Goal: Information Seeking & Learning: Learn about a topic

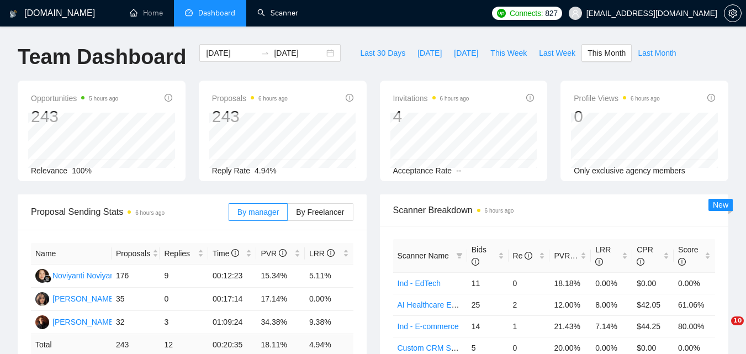
click at [267, 18] on link "Scanner" at bounding box center [277, 12] width 41 height 9
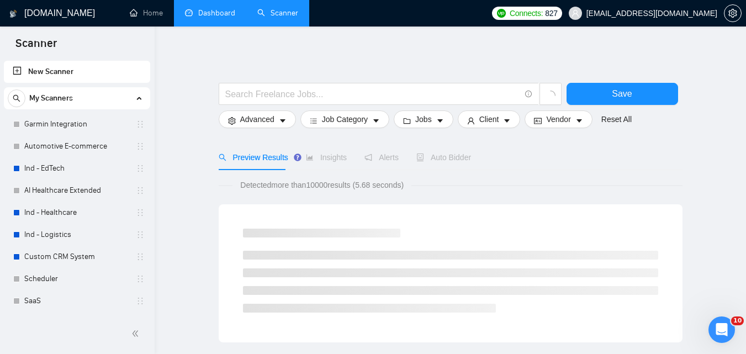
click at [189, 18] on link "Dashboard" at bounding box center [210, 12] width 50 height 9
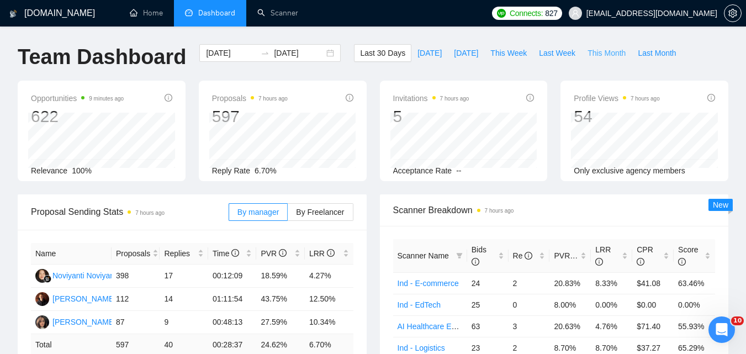
click at [587, 52] on span "This Month" at bounding box center [606, 53] width 38 height 12
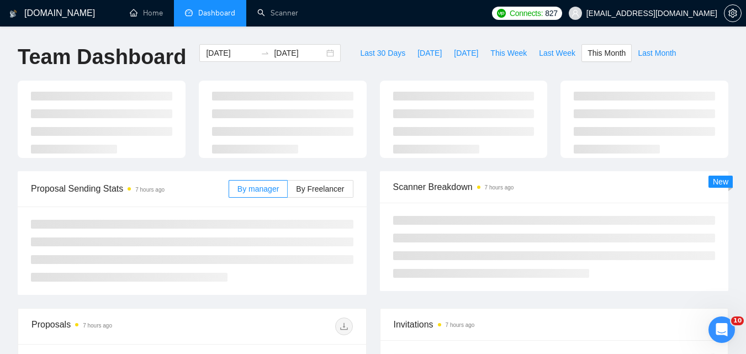
type input "[DATE]"
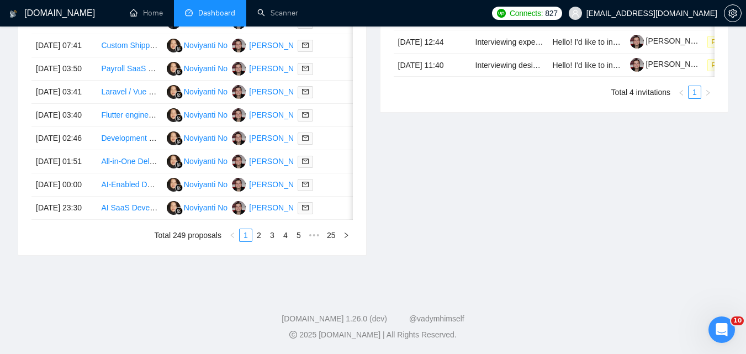
scroll to position [607, 0]
click at [259, 241] on link "2" at bounding box center [259, 235] width 12 height 12
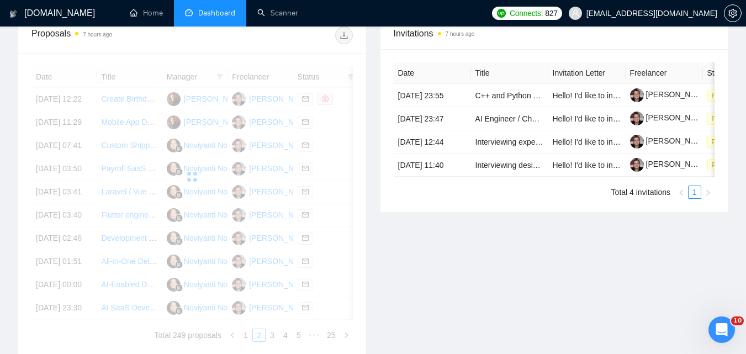
scroll to position [276, 0]
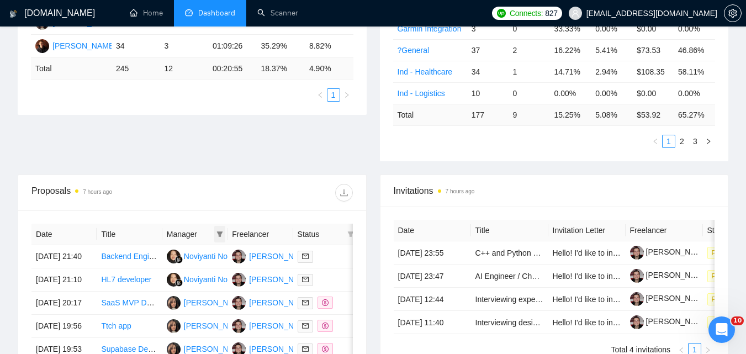
click at [216, 232] on icon "filter" at bounding box center [219, 234] width 7 height 7
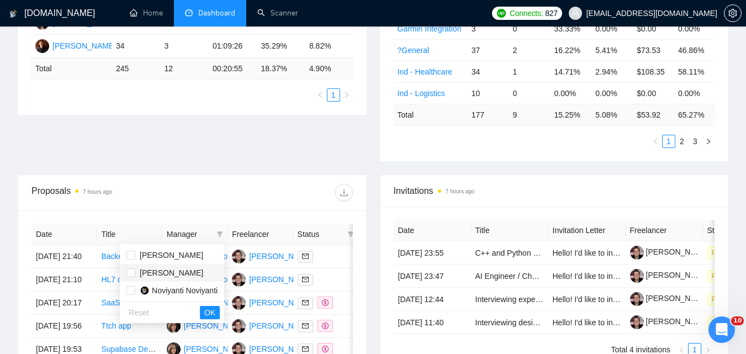
click at [181, 273] on span "[PERSON_NAME]" at bounding box center [171, 272] width 63 height 9
checkbox input "true"
click at [182, 253] on span "[PERSON_NAME]" at bounding box center [171, 255] width 63 height 9
checkbox input "true"
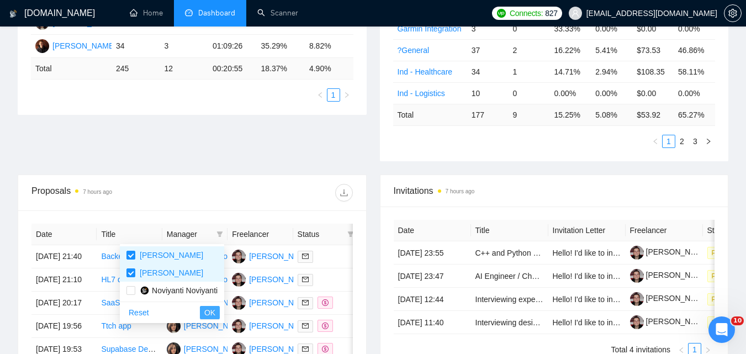
click at [211, 307] on span "OK" at bounding box center [209, 312] width 11 height 12
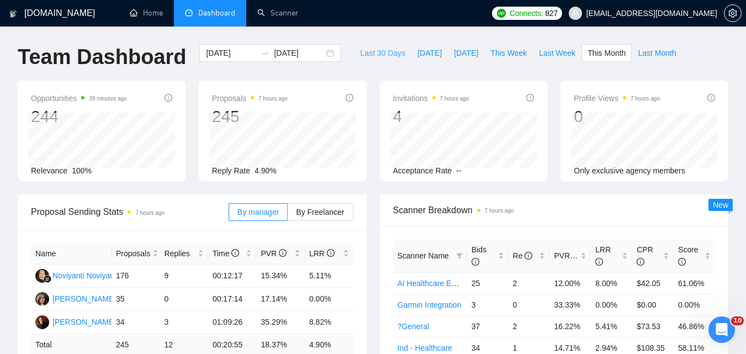
click at [368, 52] on span "Last 30 Days" at bounding box center [382, 53] width 45 height 12
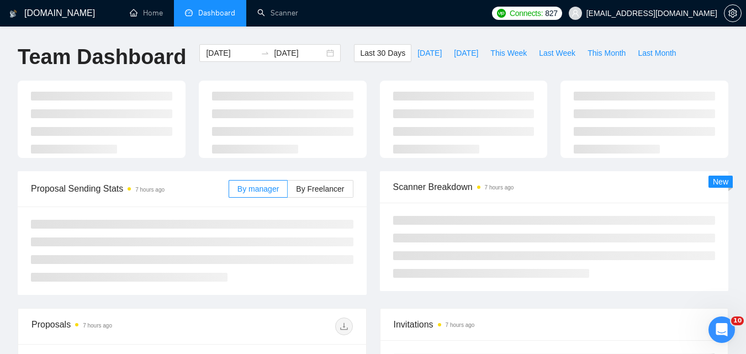
type input "[DATE]"
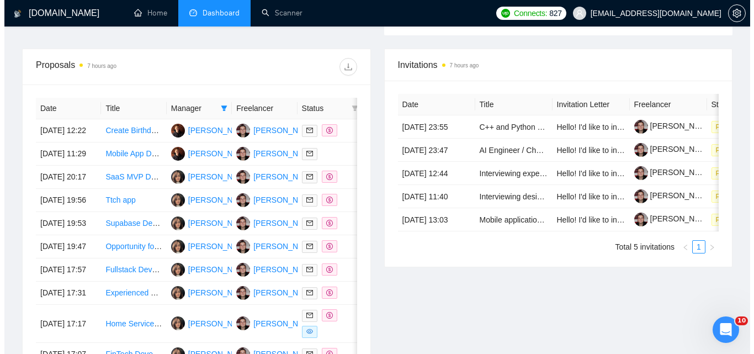
scroll to position [442, 0]
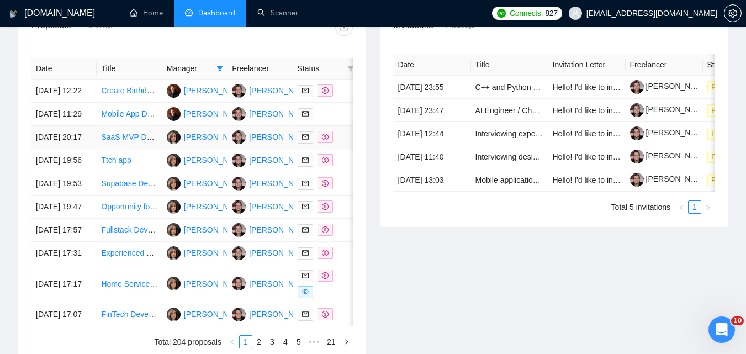
click at [87, 149] on td "[DATE] 20:17" at bounding box center [63, 137] width 65 height 23
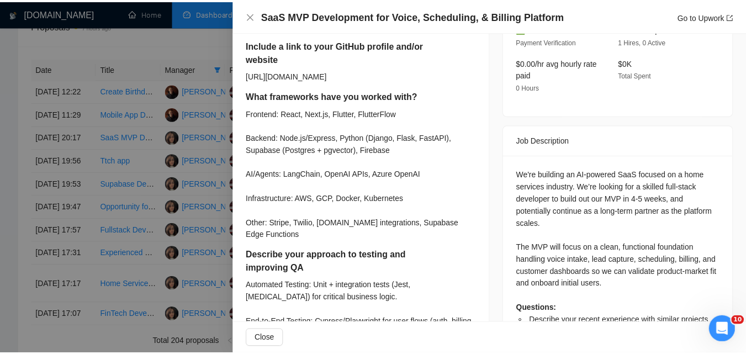
scroll to position [773, 0]
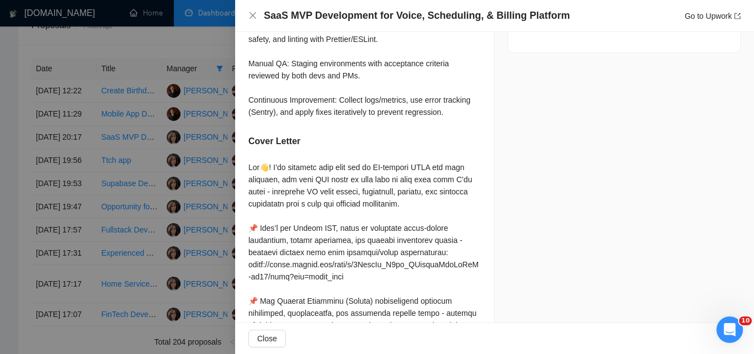
click at [22, 172] on div at bounding box center [377, 177] width 754 height 354
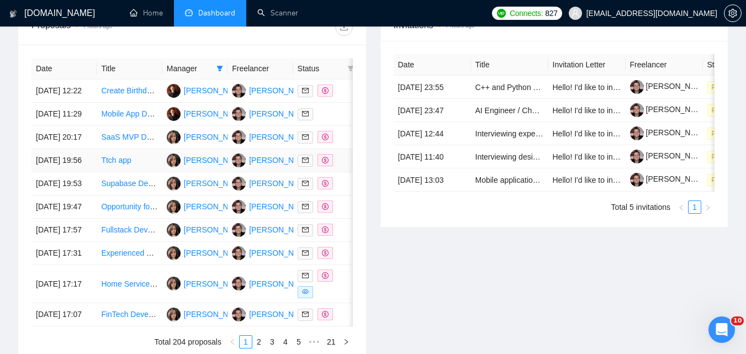
click at [139, 172] on td "Ttch app" at bounding box center [129, 160] width 65 height 23
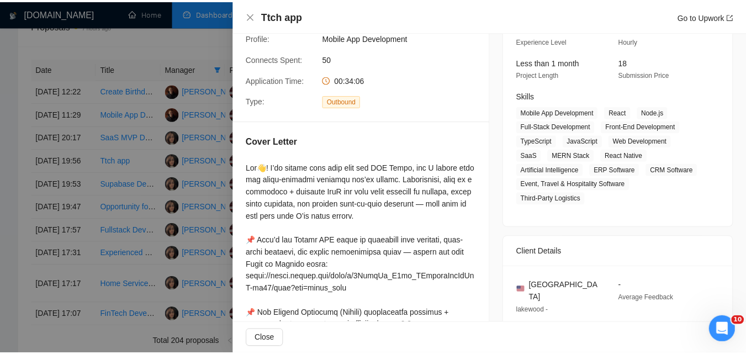
scroll to position [115, 0]
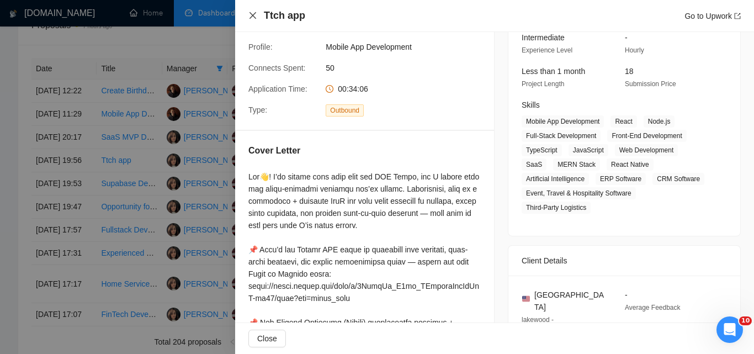
click at [248, 16] on icon "close" at bounding box center [252, 15] width 9 height 9
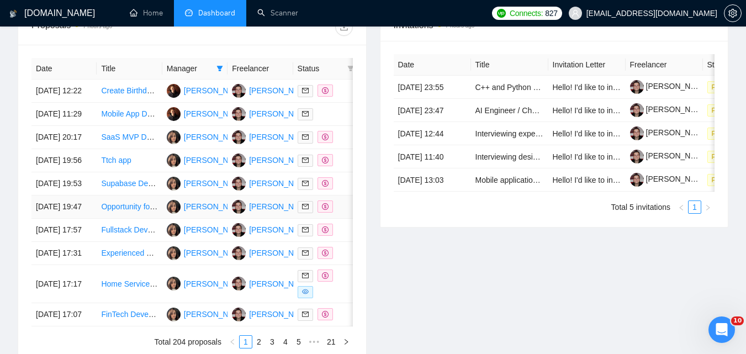
click at [122, 219] on td "Opportunity for Long-Term Collaboration – University Management System Project" at bounding box center [129, 206] width 65 height 23
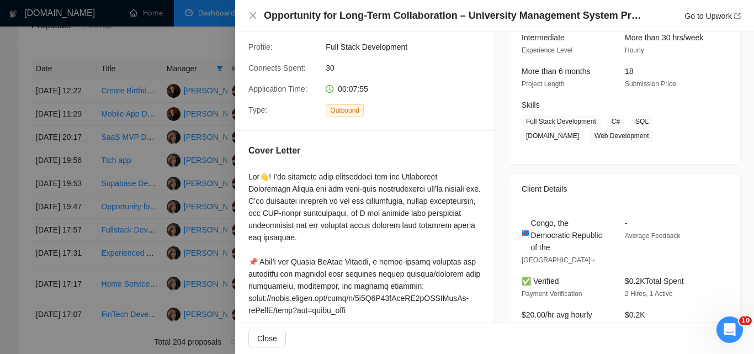
click at [257, 11] on div "Opportunity for Long-Term Collaboration – University Management System Project …" at bounding box center [494, 16] width 492 height 14
click at [255, 14] on icon "close" at bounding box center [252, 15] width 9 height 9
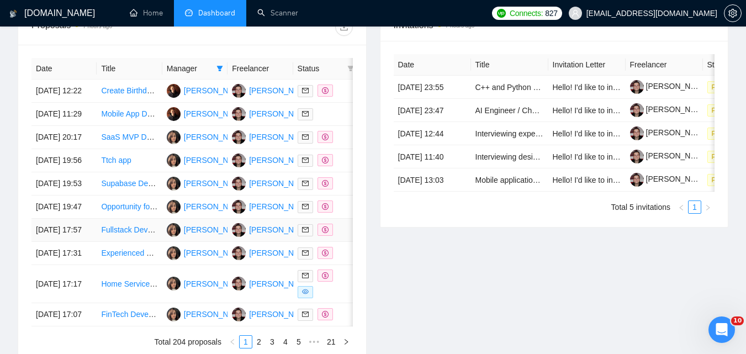
scroll to position [497, 0]
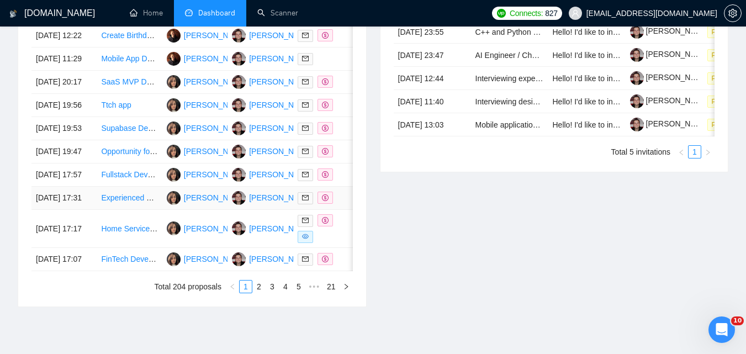
click at [140, 210] on td "Experienced Web Developer Needed for Project" at bounding box center [129, 198] width 65 height 23
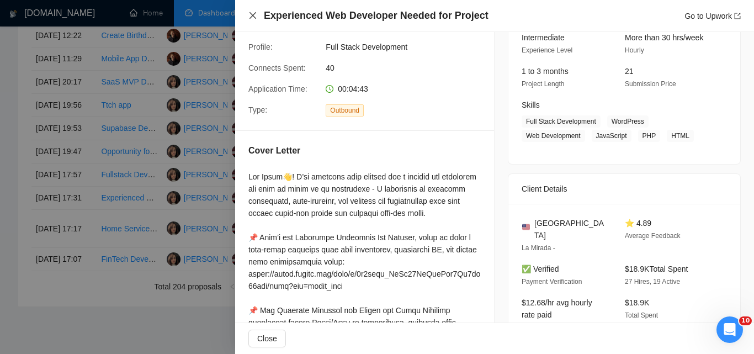
click at [252, 19] on icon "close" at bounding box center [252, 15] width 9 height 9
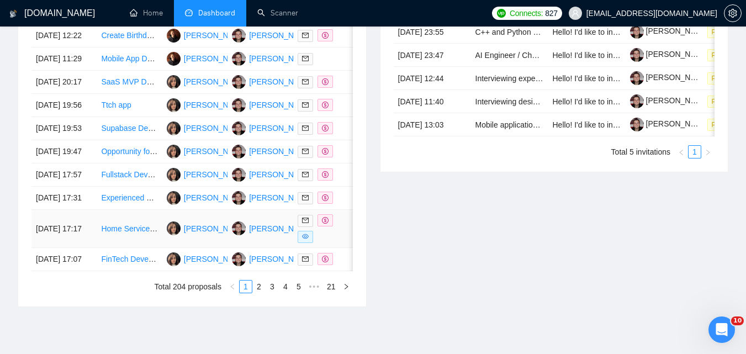
click at [96, 248] on td "[DATE] 17:17" at bounding box center [63, 229] width 65 height 38
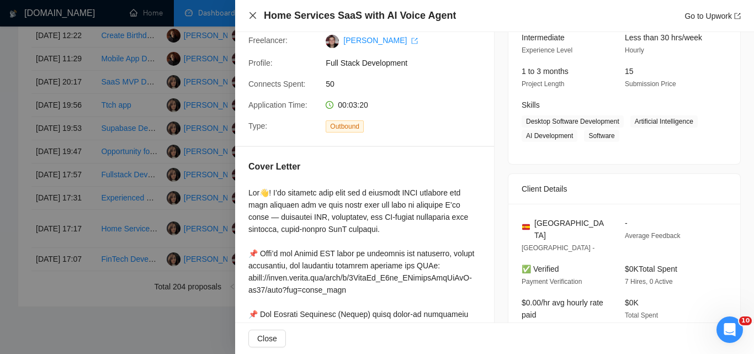
click at [255, 16] on icon "close" at bounding box center [252, 15] width 9 height 9
